Goal: Task Accomplishment & Management: Use online tool/utility

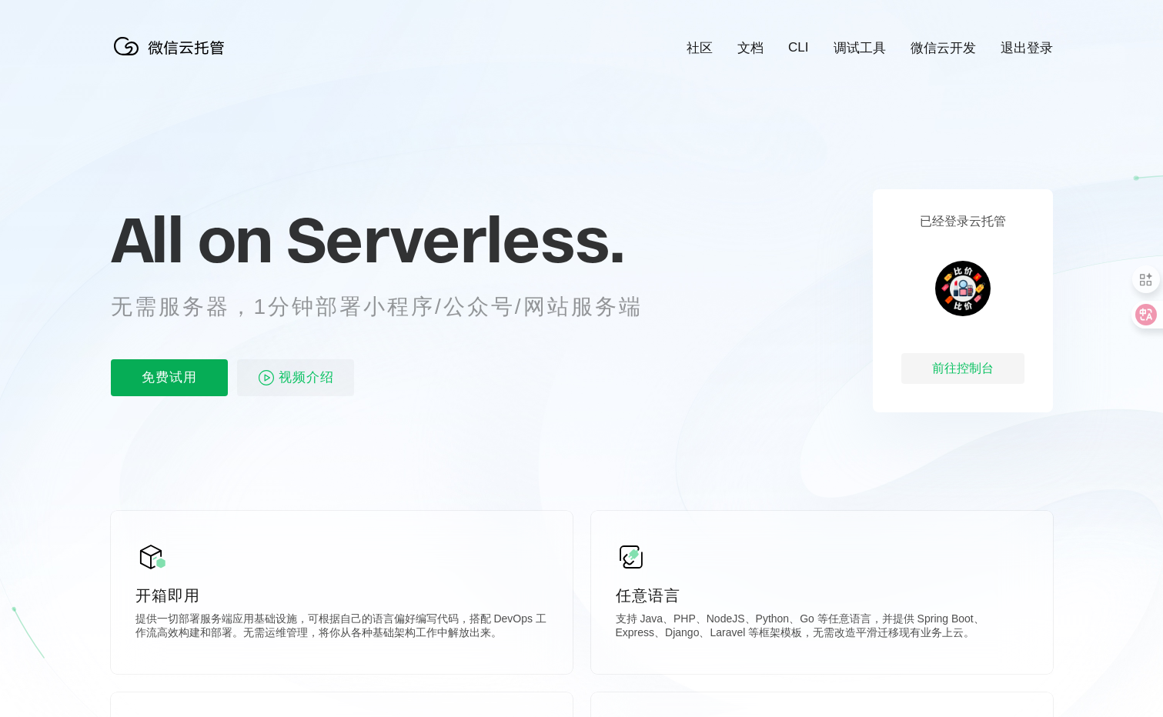
click at [191, 380] on p "免费试用" at bounding box center [169, 377] width 117 height 37
click at [954, 372] on div "前往控制台" at bounding box center [962, 368] width 123 height 31
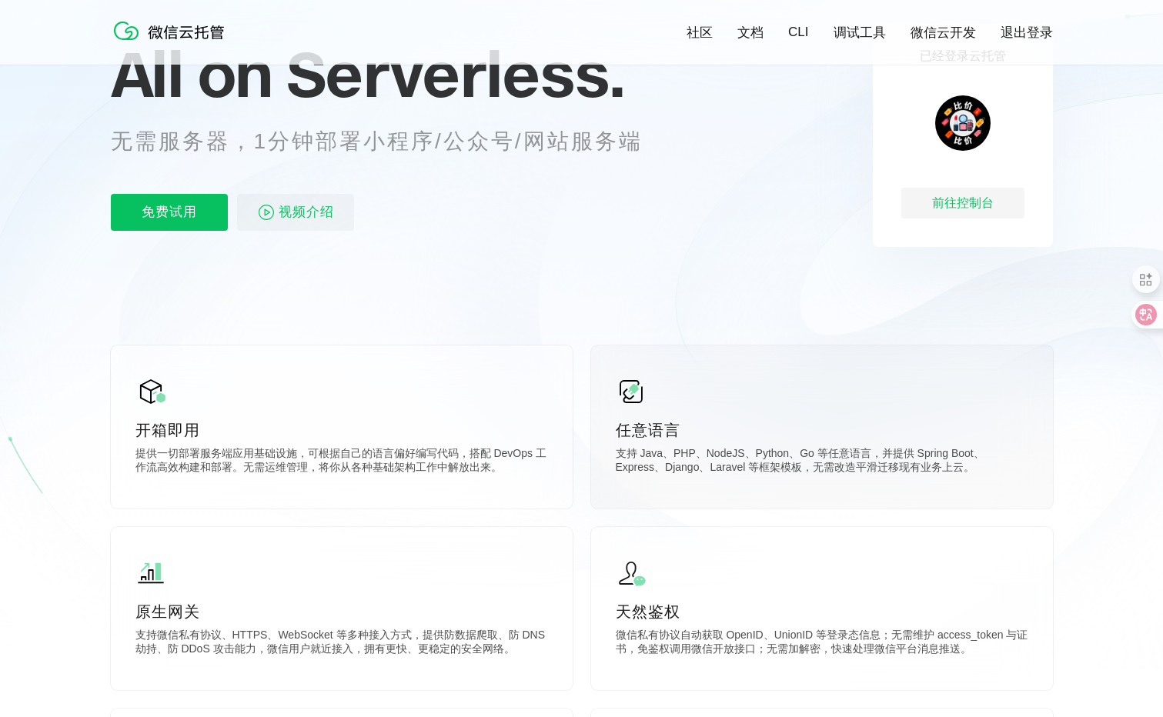
scroll to position [154, 0]
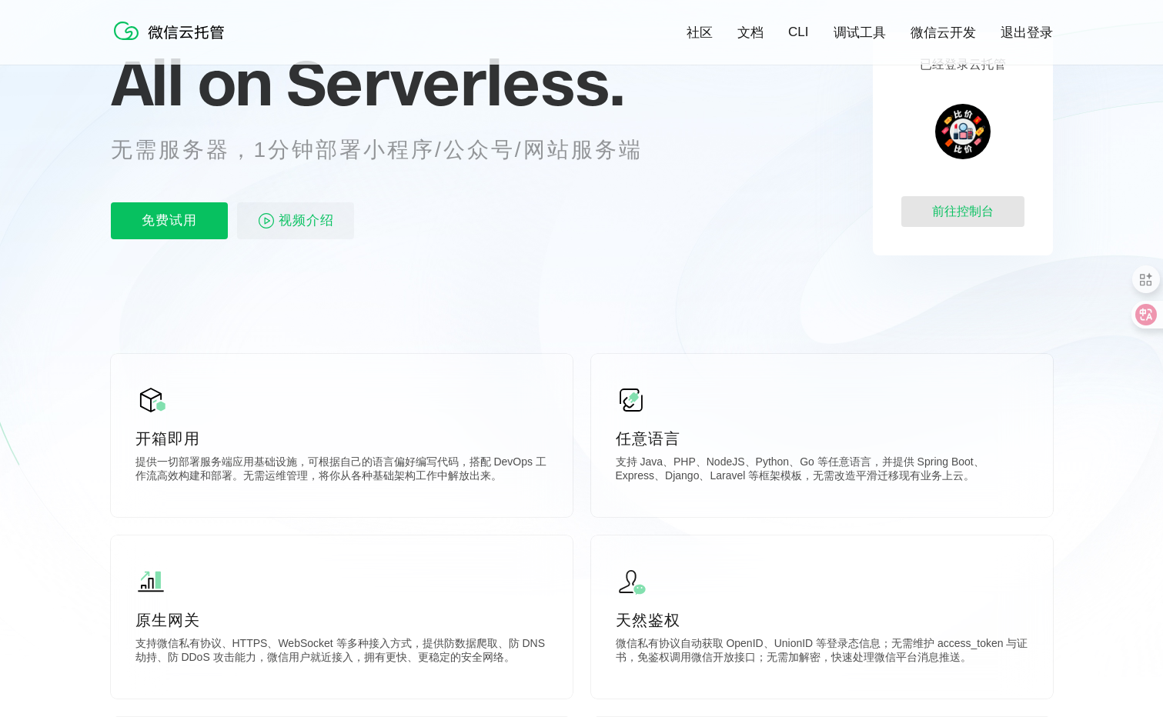
click at [980, 222] on div "前往控制台" at bounding box center [962, 211] width 123 height 31
